Goal: Book appointment/travel/reservation

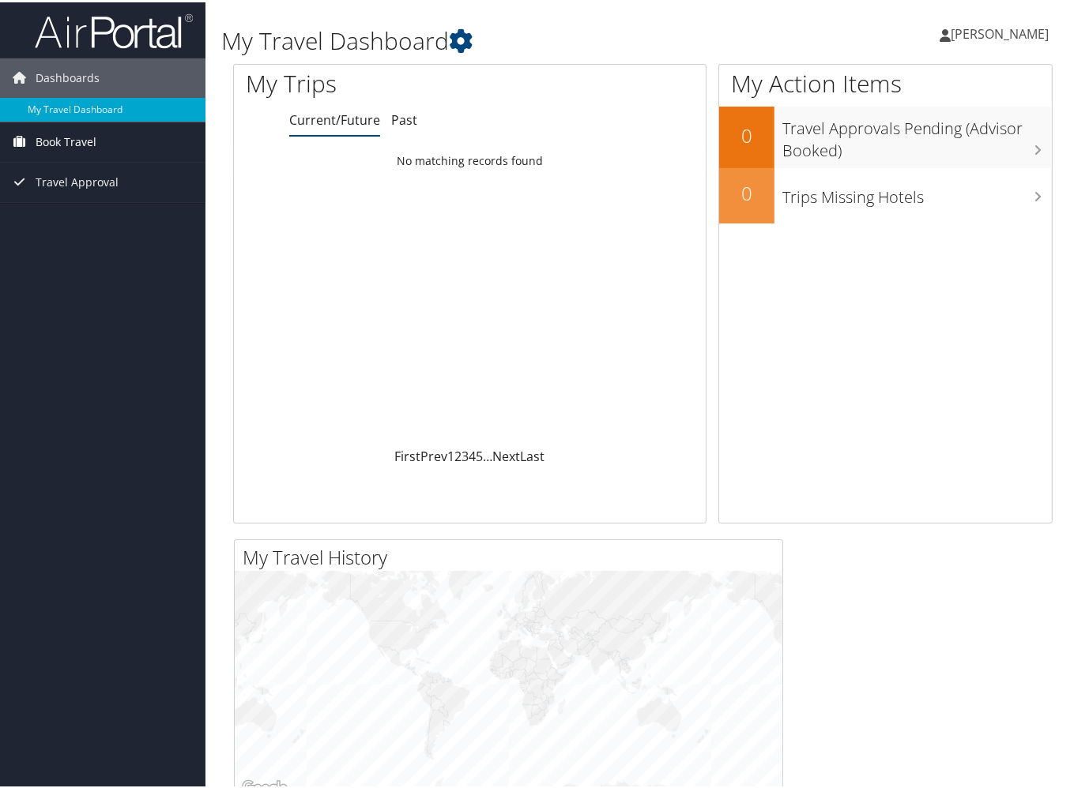
click at [44, 139] on span "Book Travel" at bounding box center [66, 139] width 61 height 39
click at [58, 200] on link "Book/Manage Online Trips" at bounding box center [102, 195] width 205 height 24
